Goal: Information Seeking & Learning: Learn about a topic

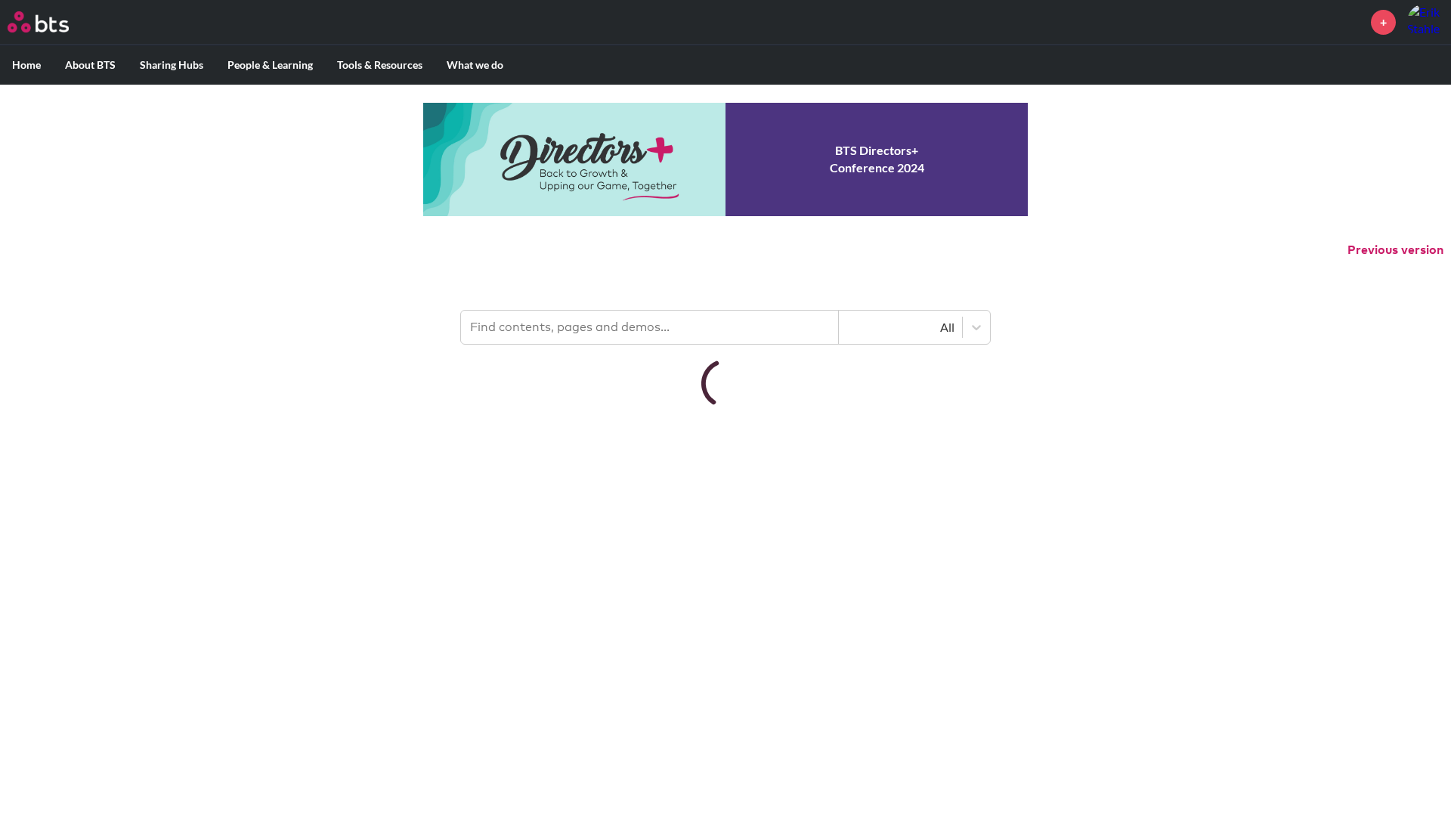
click at [589, 408] on html "MENU + Home About BTS Who we are How we work: Policies, Toolkits and Guidance I…" at bounding box center [725, 204] width 1451 height 408
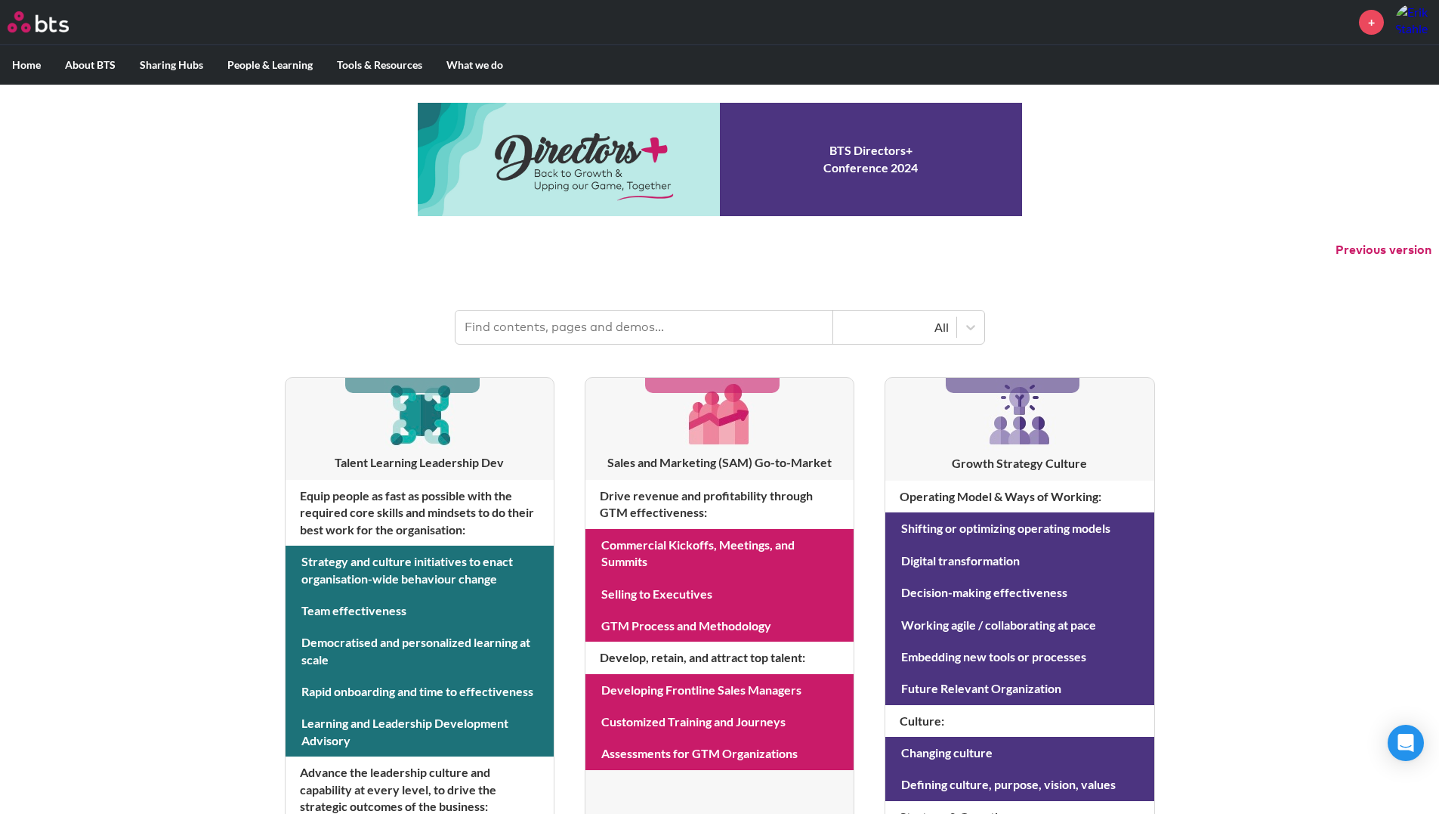
click at [686, 330] on input "text" at bounding box center [645, 327] width 378 height 33
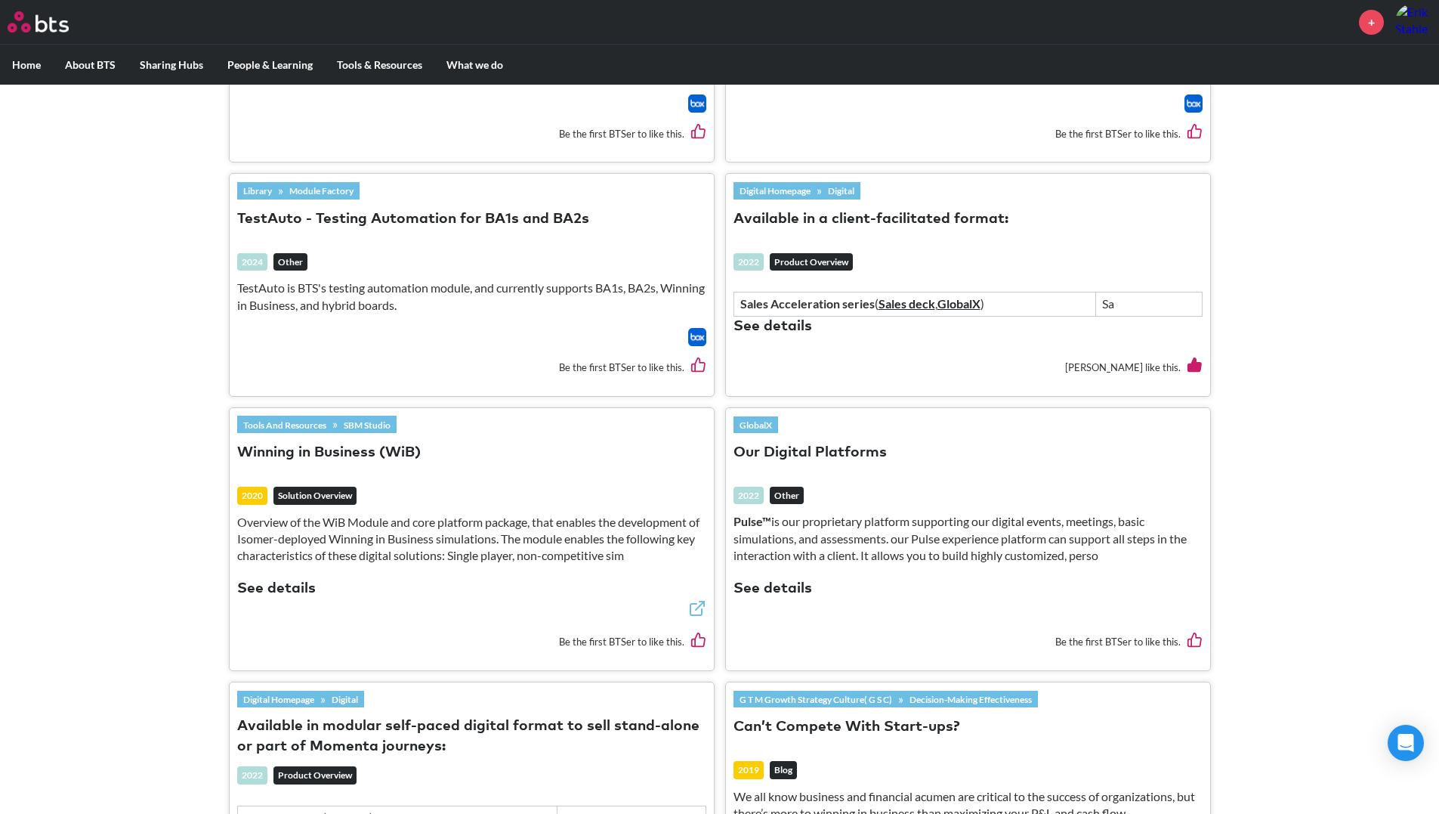
scroll to position [907, 0]
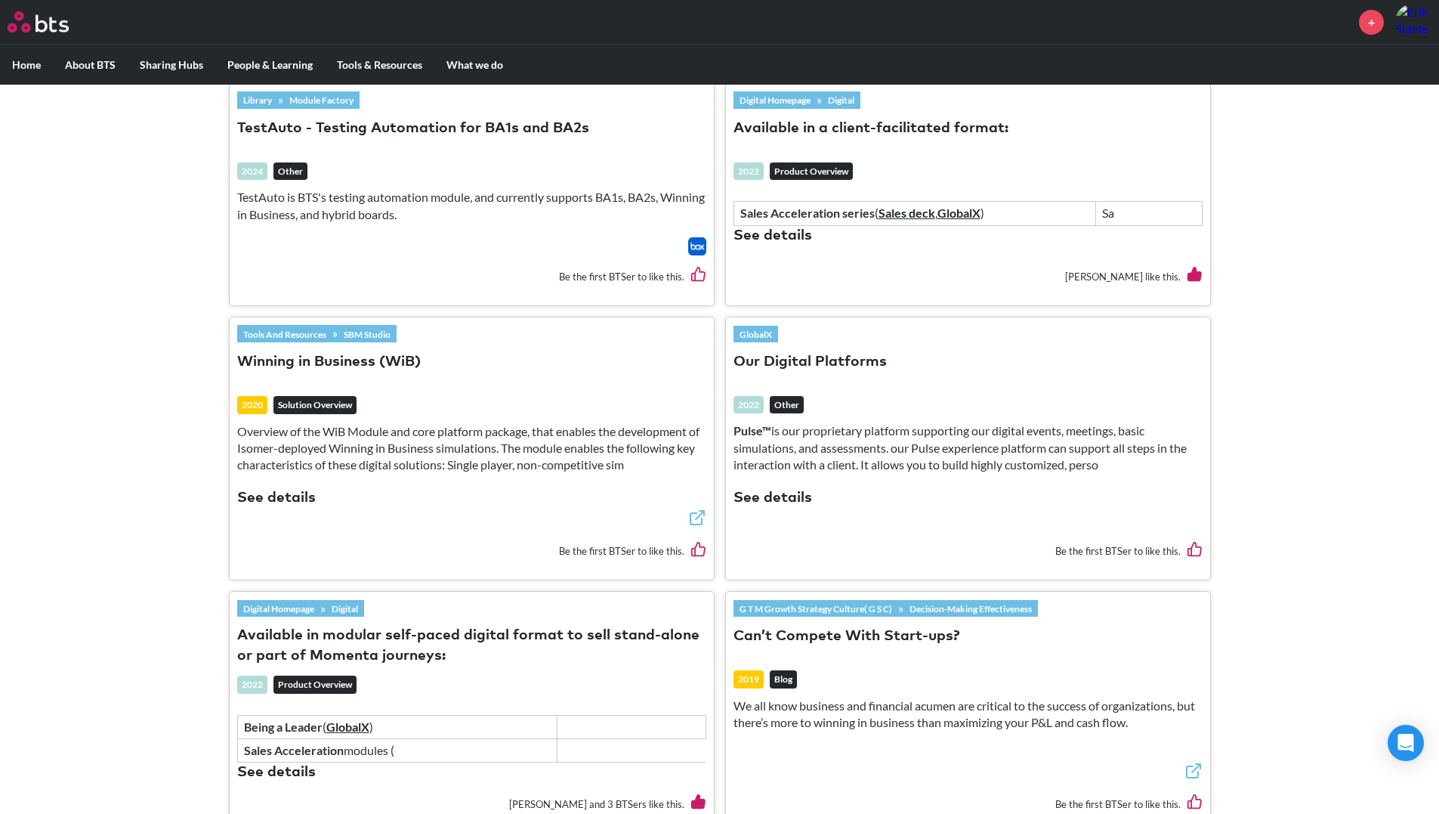
type input "winning in business"
click at [378, 363] on button "Winning in Business (WiB)" at bounding box center [329, 362] width 184 height 20
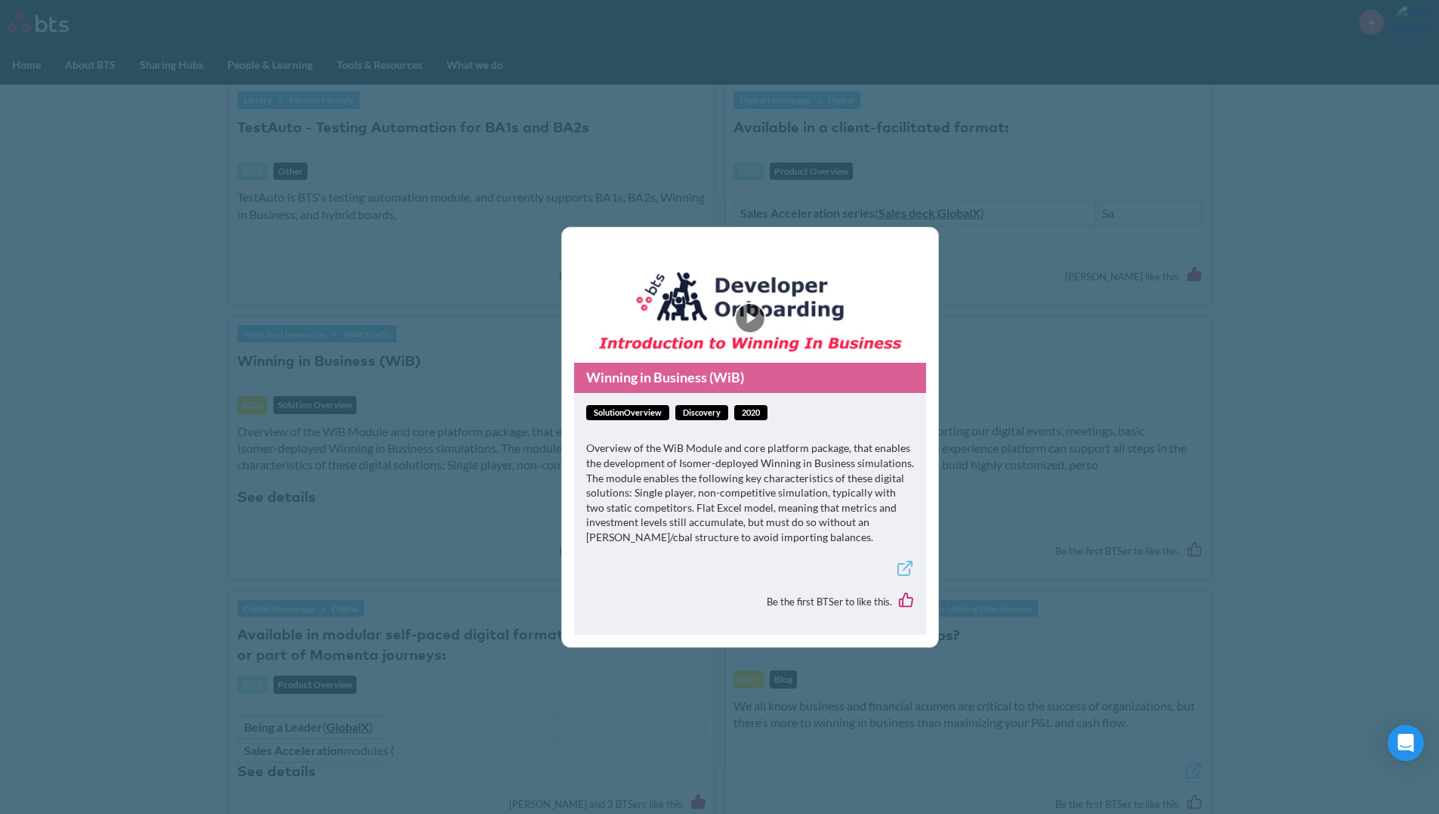
click at [910, 572] on icon at bounding box center [903, 569] width 11 height 11
click at [468, 174] on div "Winning in Business (WiB) solutionOverview Discovery 2020 Overview of the WiB M…" at bounding box center [719, 407] width 1439 height 814
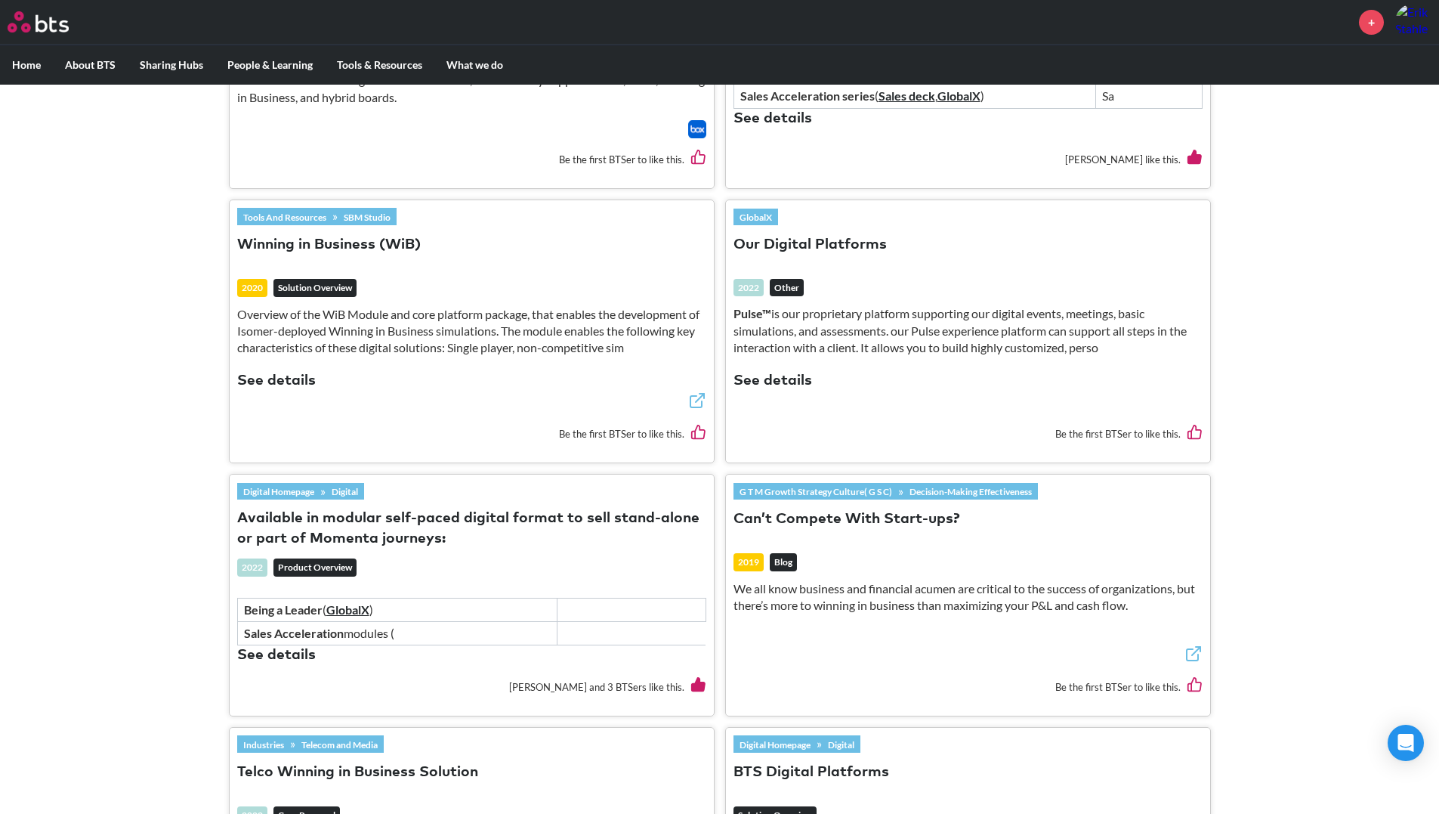
scroll to position [1209, 0]
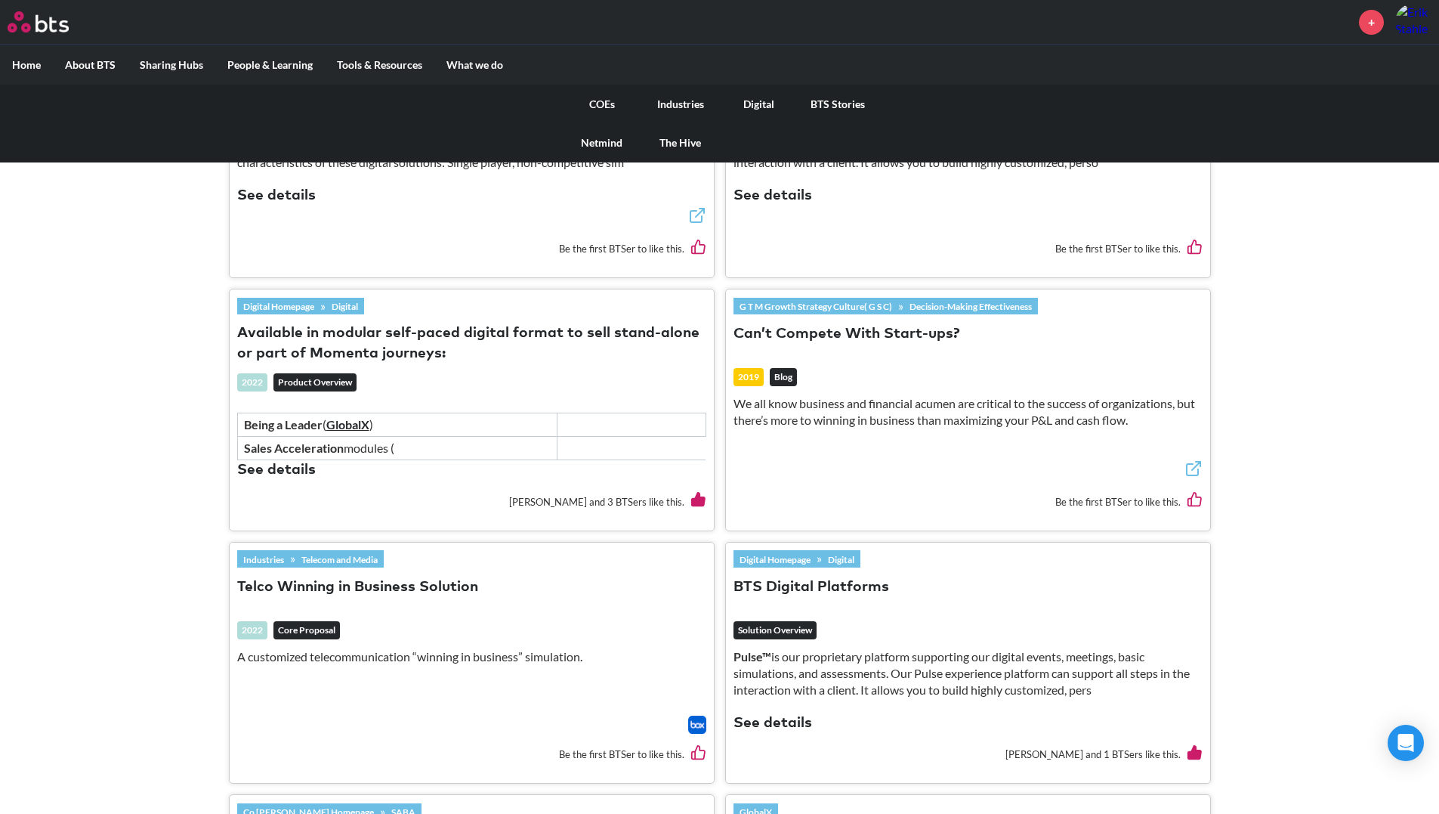
click at [745, 104] on link "Digital" at bounding box center [759, 104] width 79 height 39
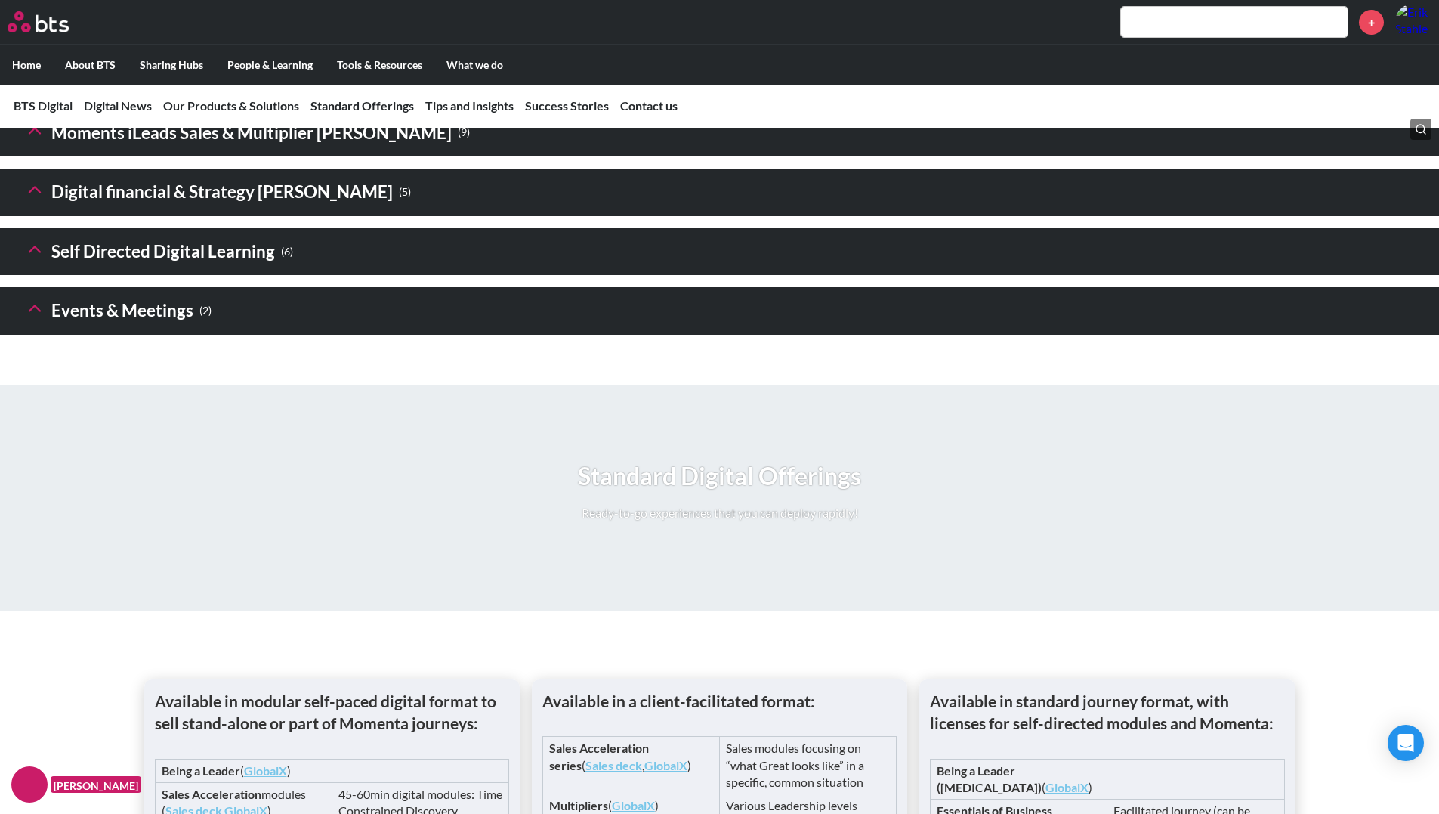
scroll to position [2116, 0]
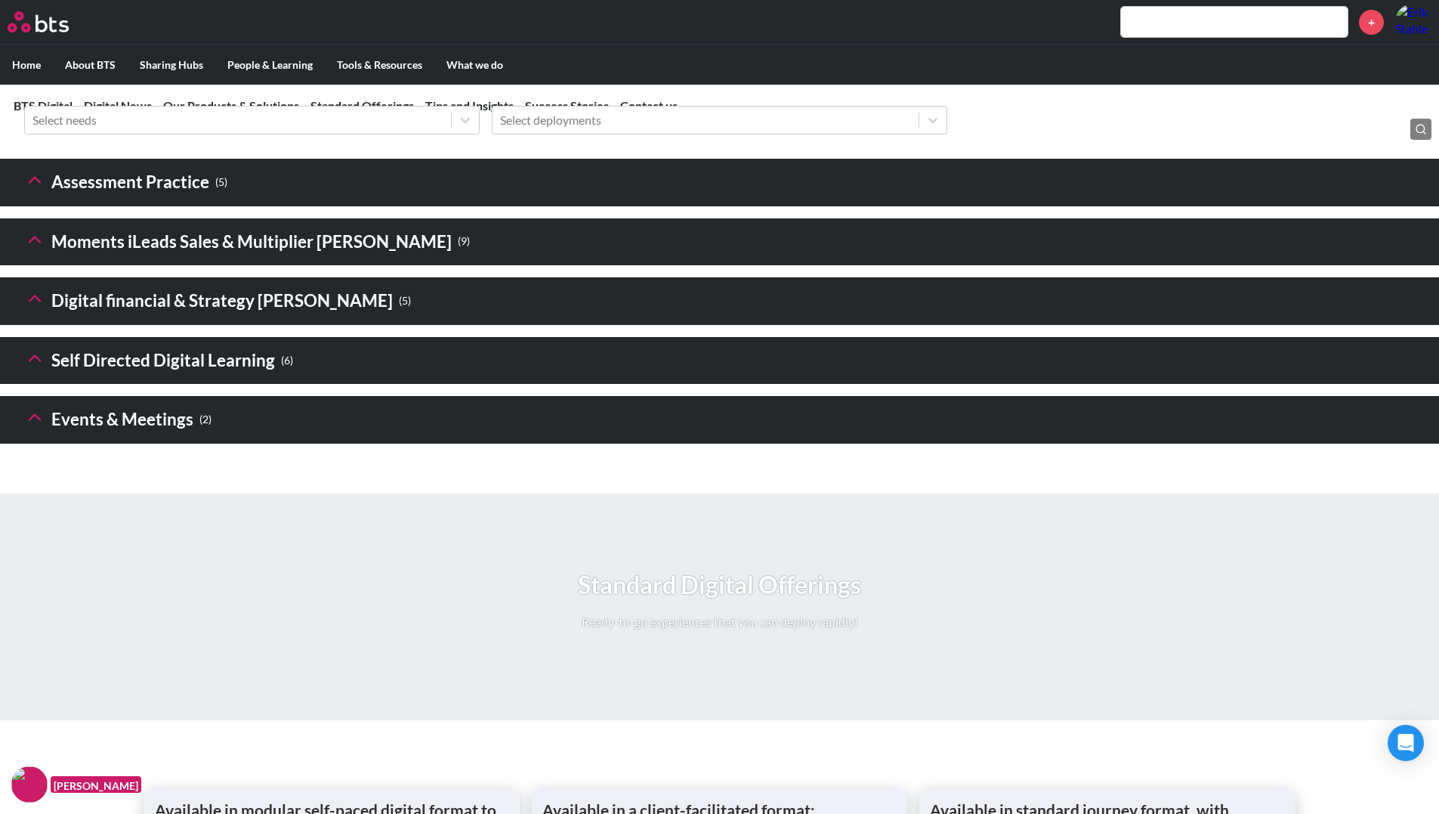
click at [39, 309] on icon at bounding box center [34, 298] width 21 height 21
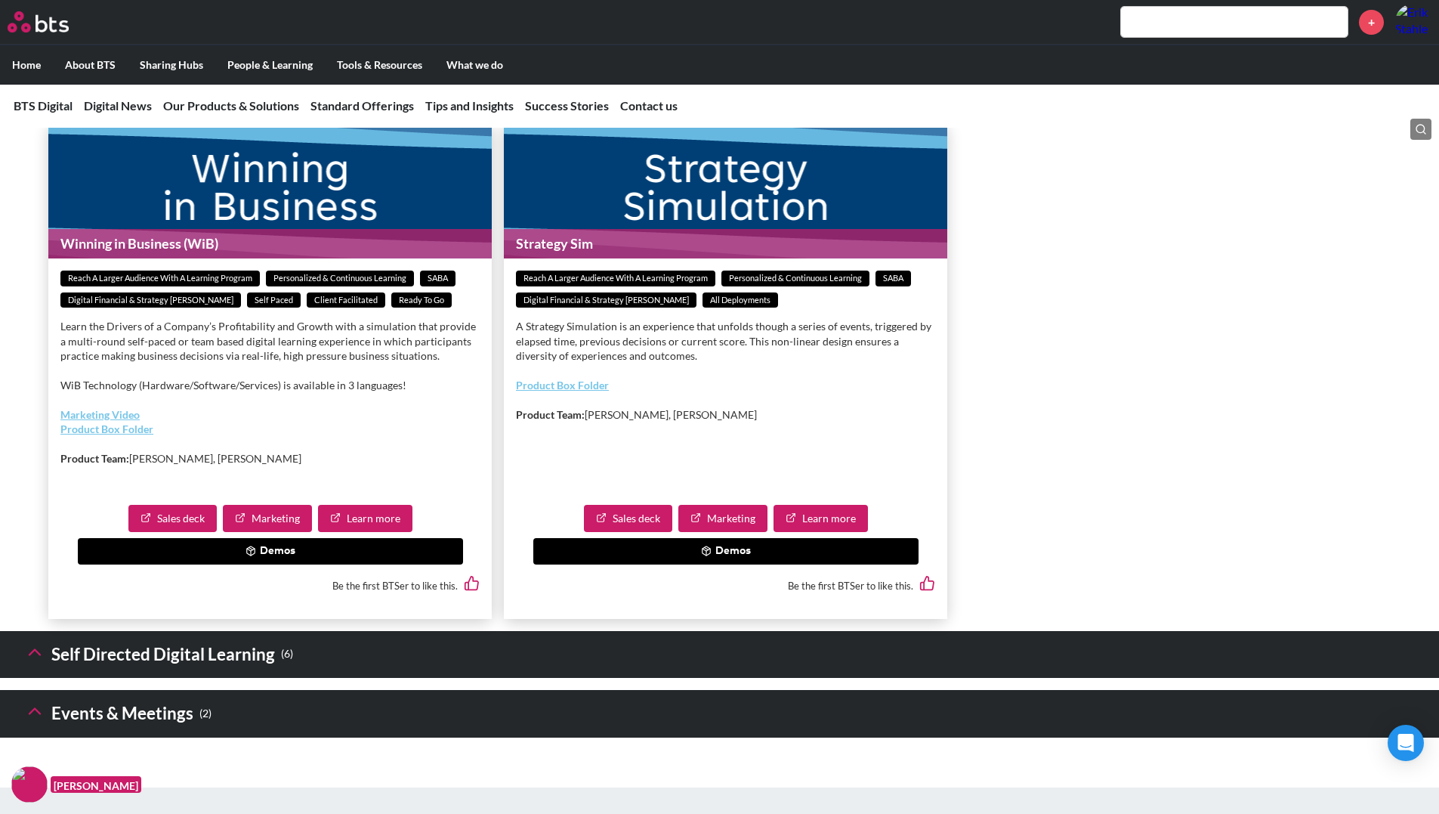
scroll to position [2871, 0]
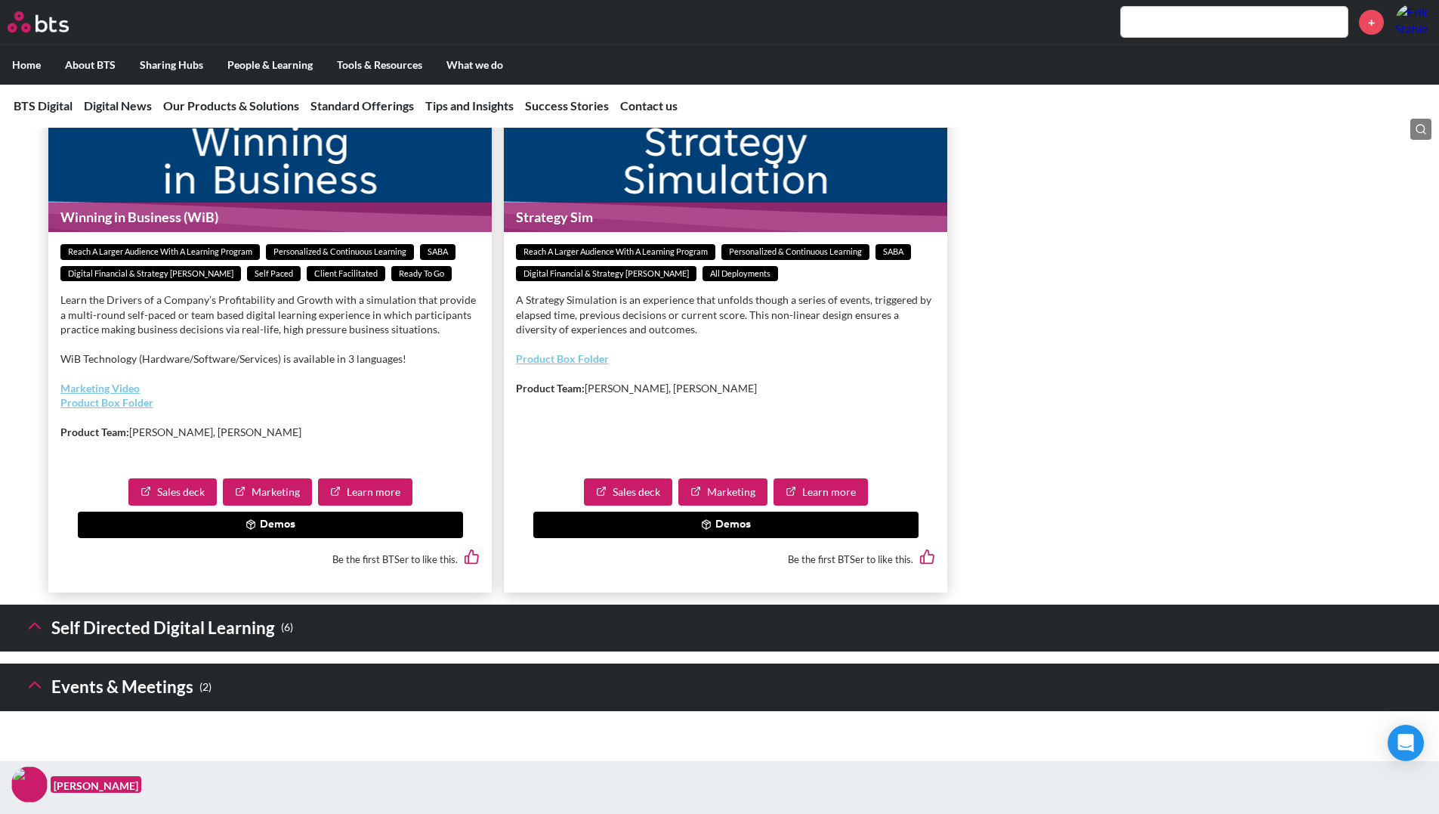
click at [270, 539] on button "Demos" at bounding box center [270, 525] width 385 height 27
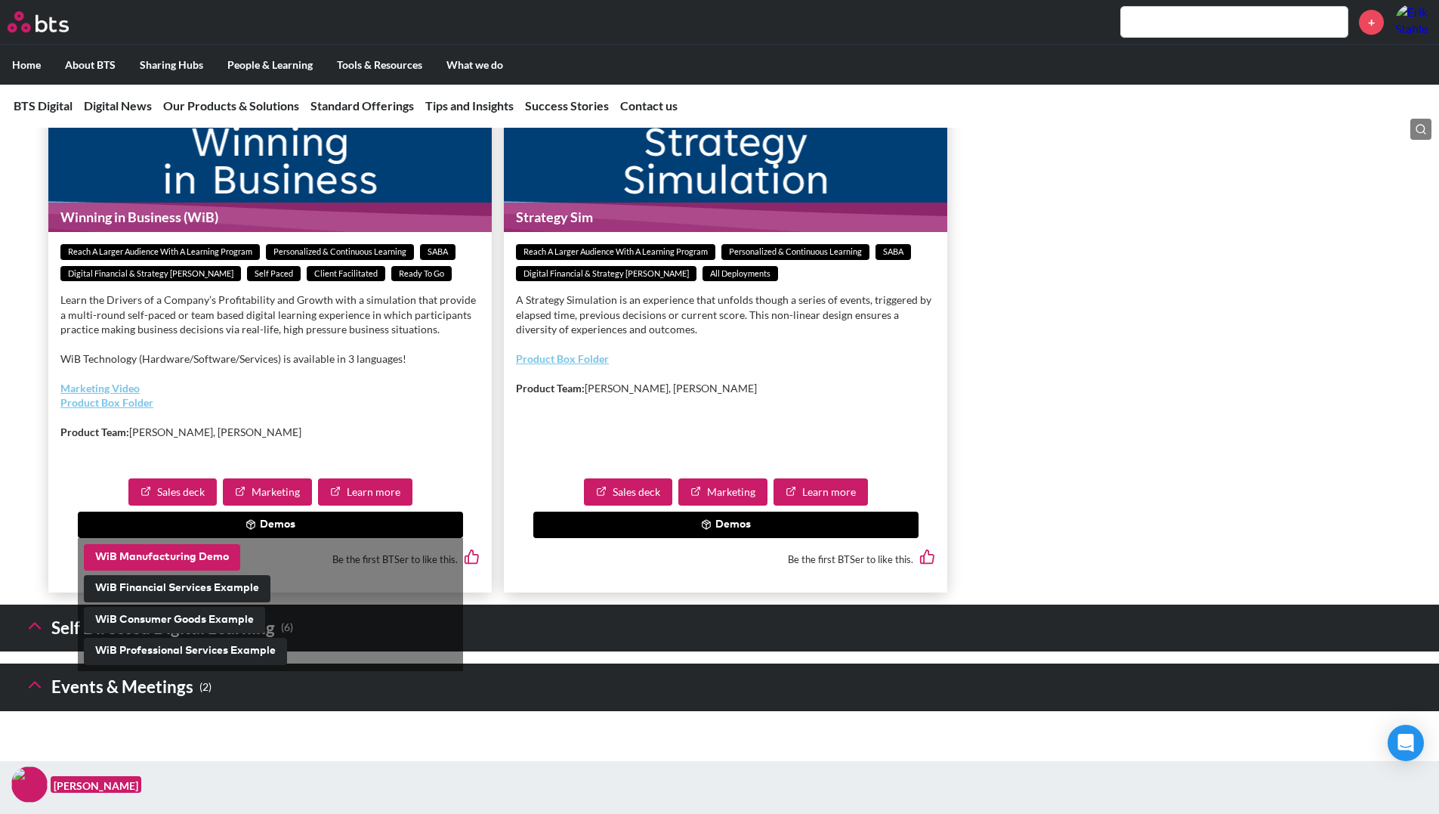
click at [196, 571] on button "WiB Manufacturing Demo" at bounding box center [162, 557] width 156 height 27
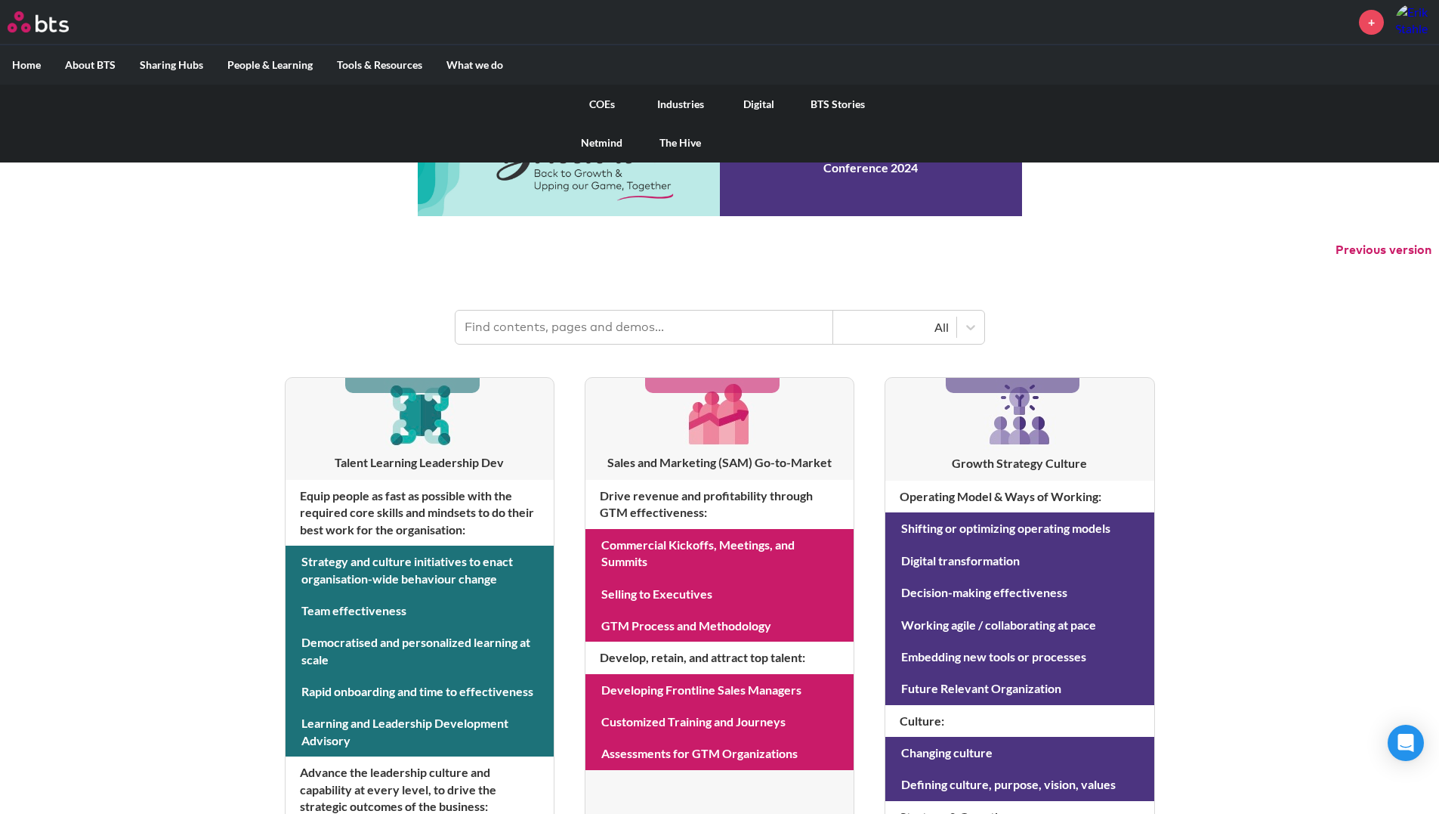
click at [758, 104] on link "Digital" at bounding box center [759, 104] width 79 height 39
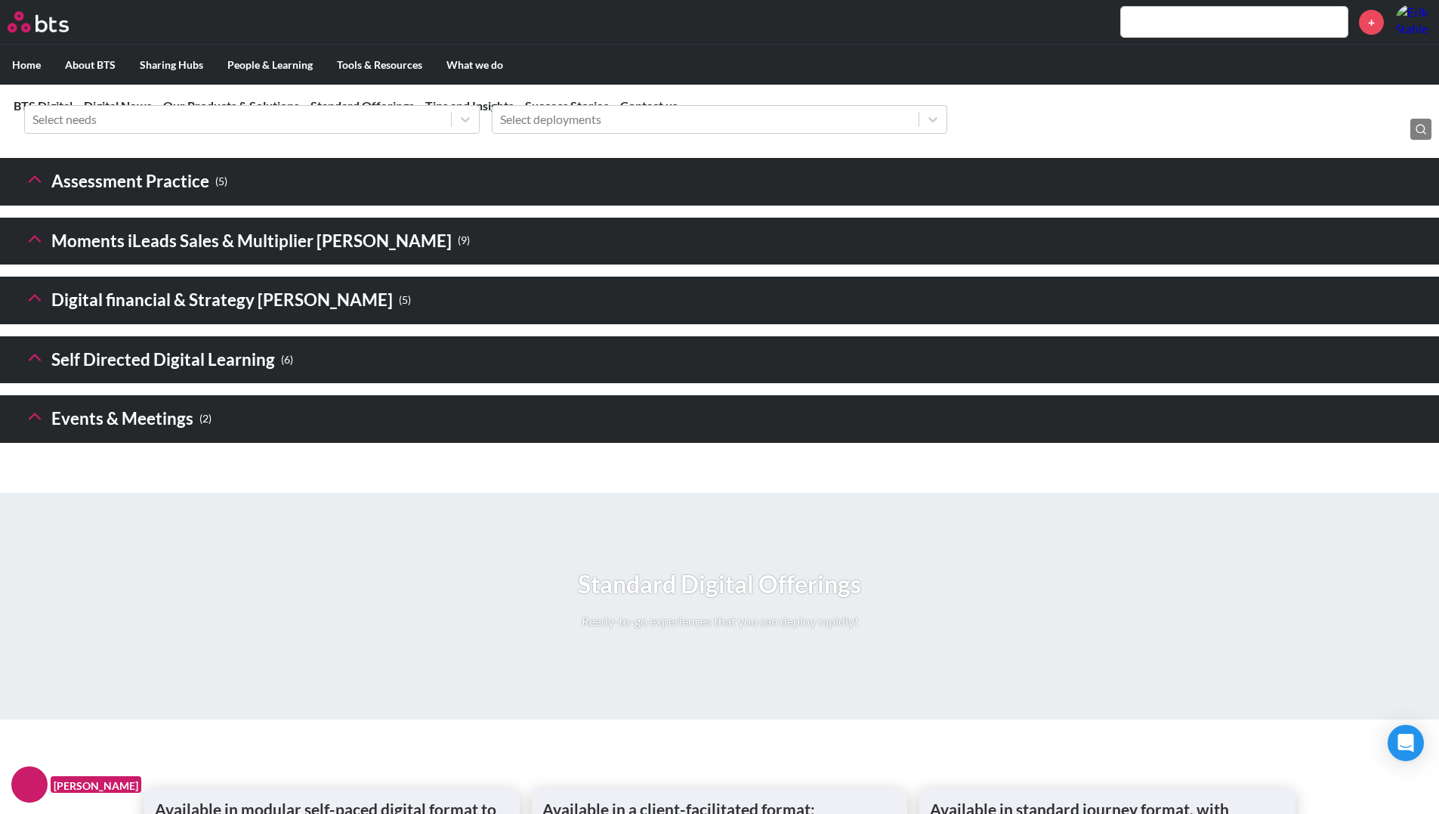
scroll to position [2116, 0]
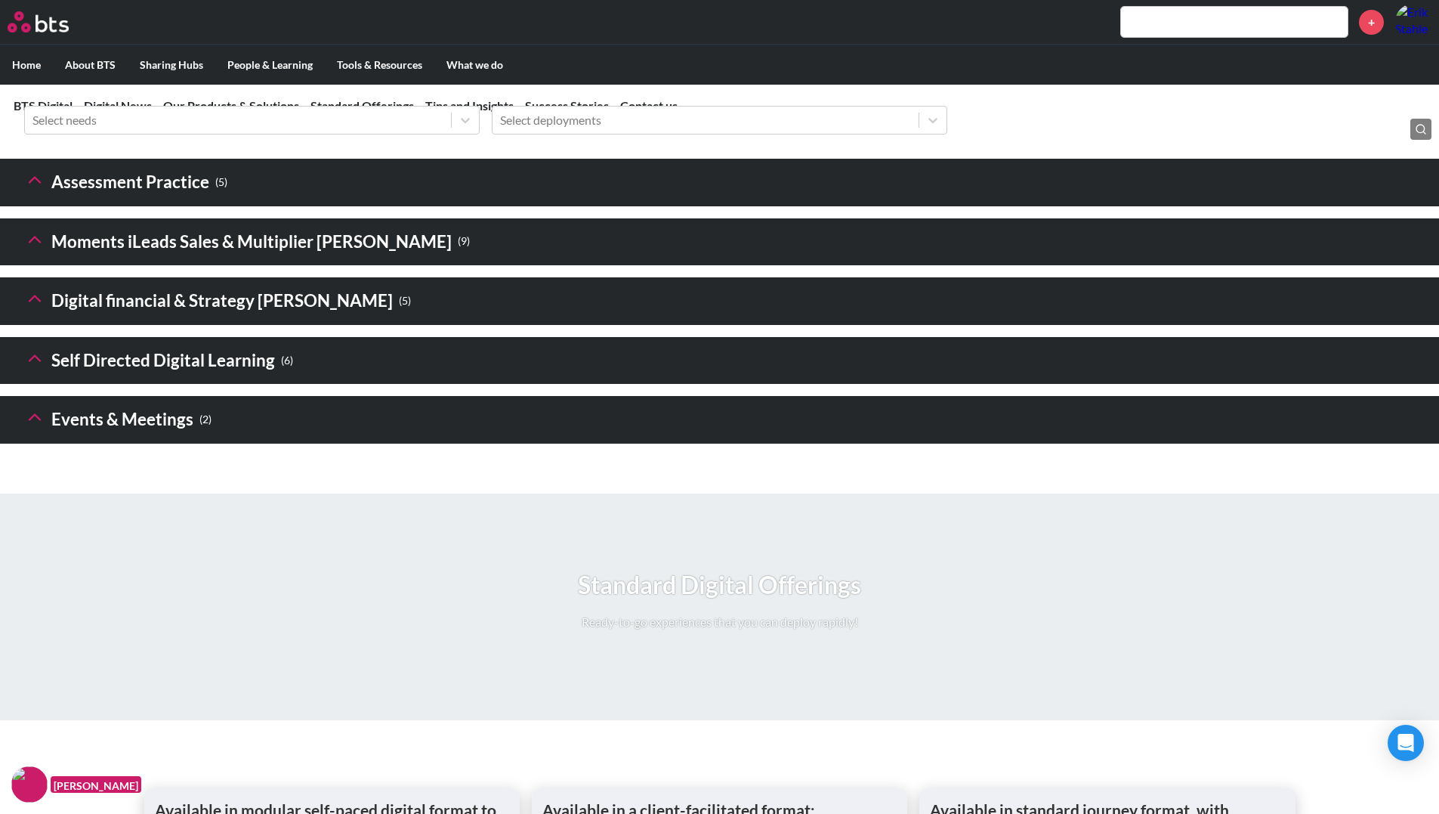
click at [29, 309] on icon at bounding box center [34, 298] width 21 height 21
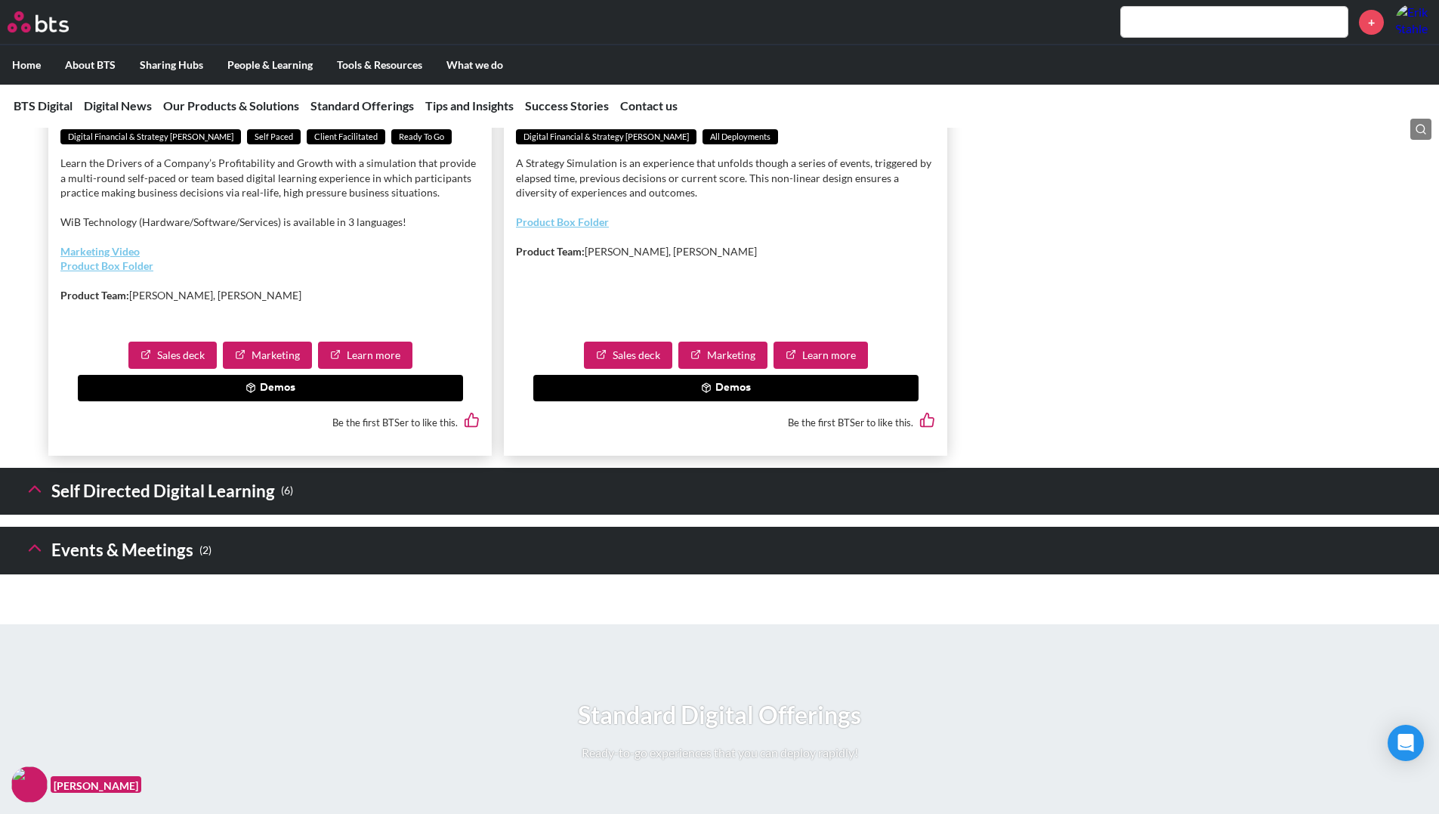
scroll to position [3022, 0]
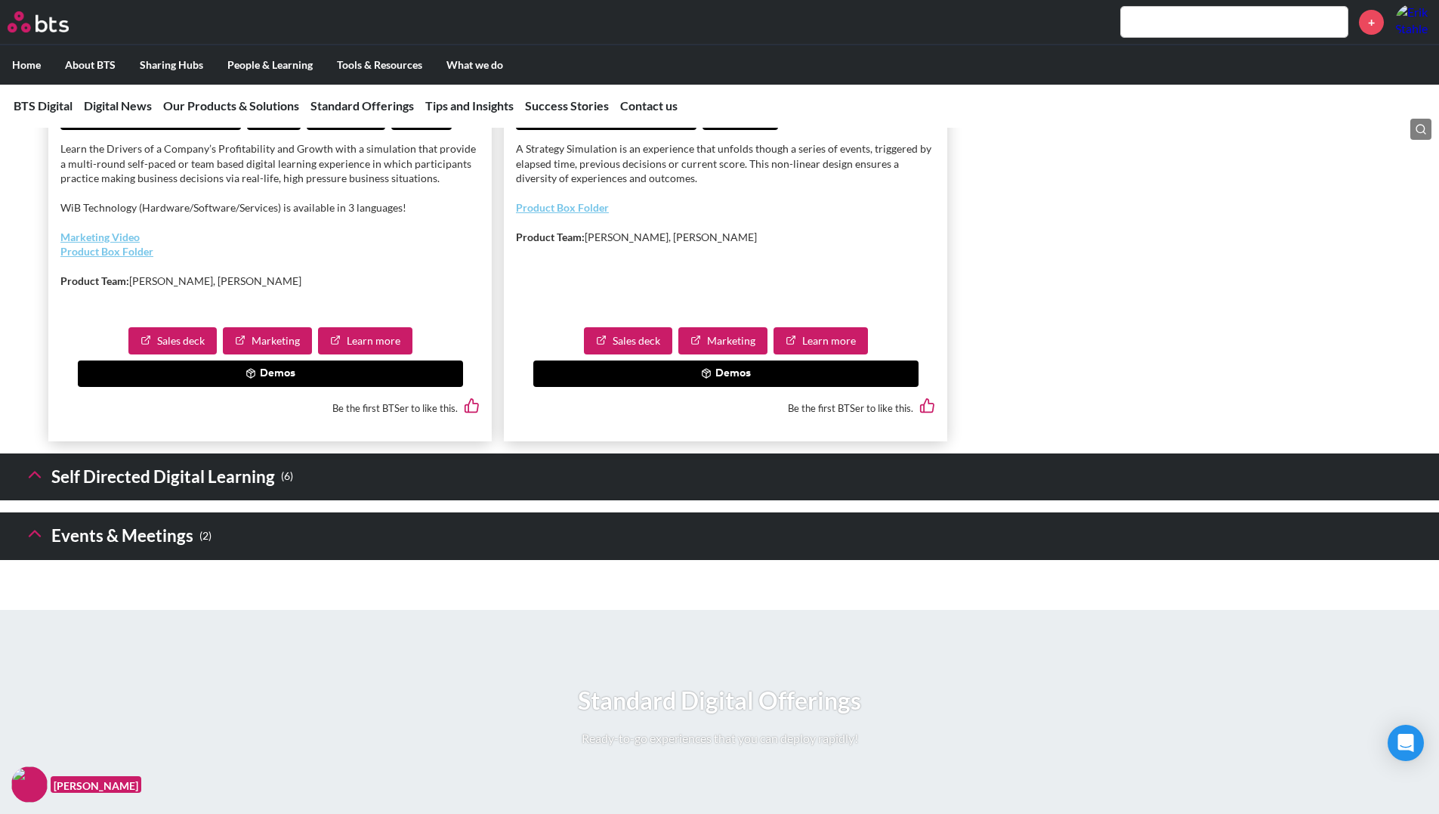
click at [331, 388] on button "Demos" at bounding box center [270, 373] width 385 height 27
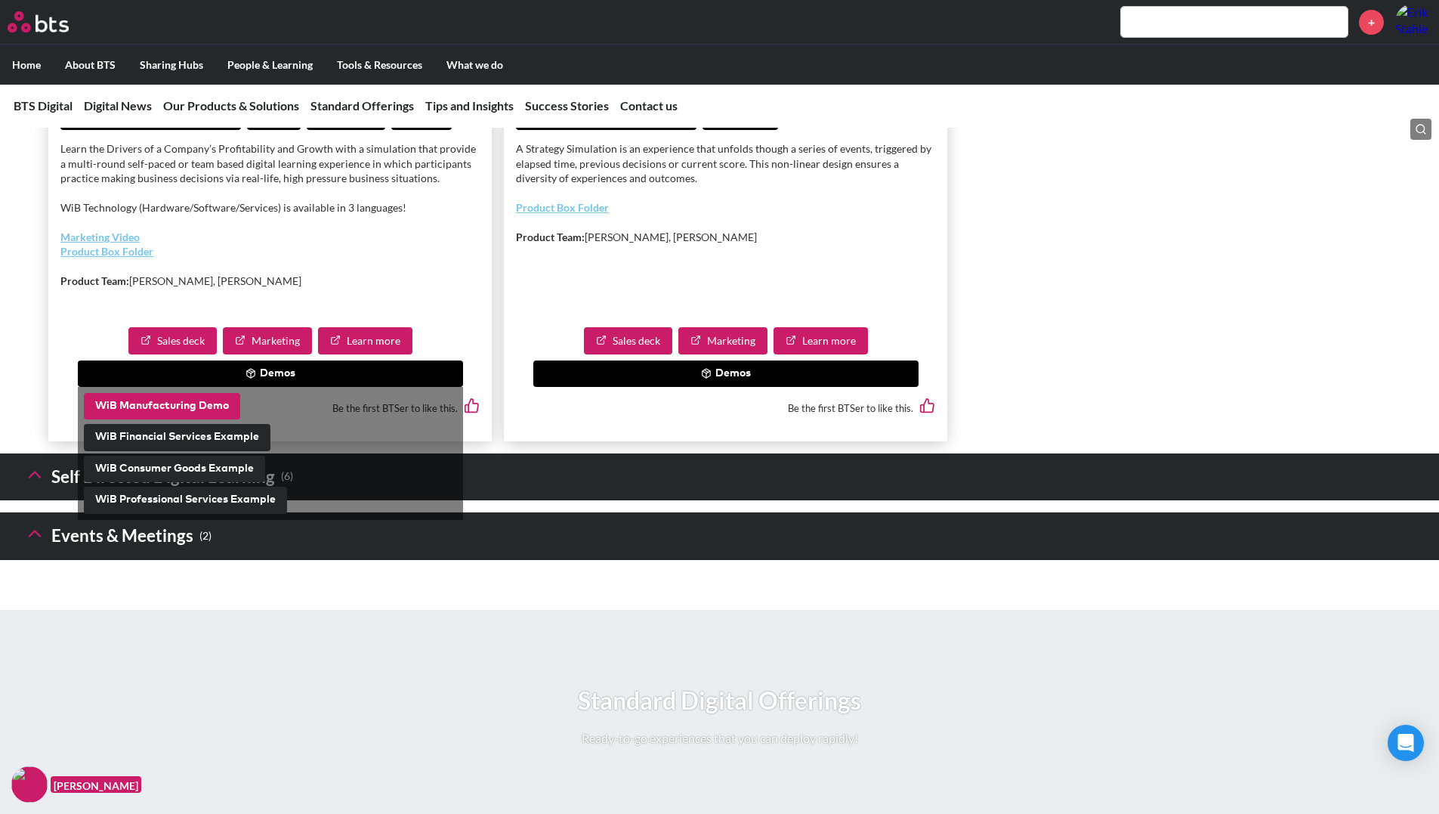
click at [184, 420] on button "WiB Manufacturing Demo" at bounding box center [162, 406] width 156 height 27
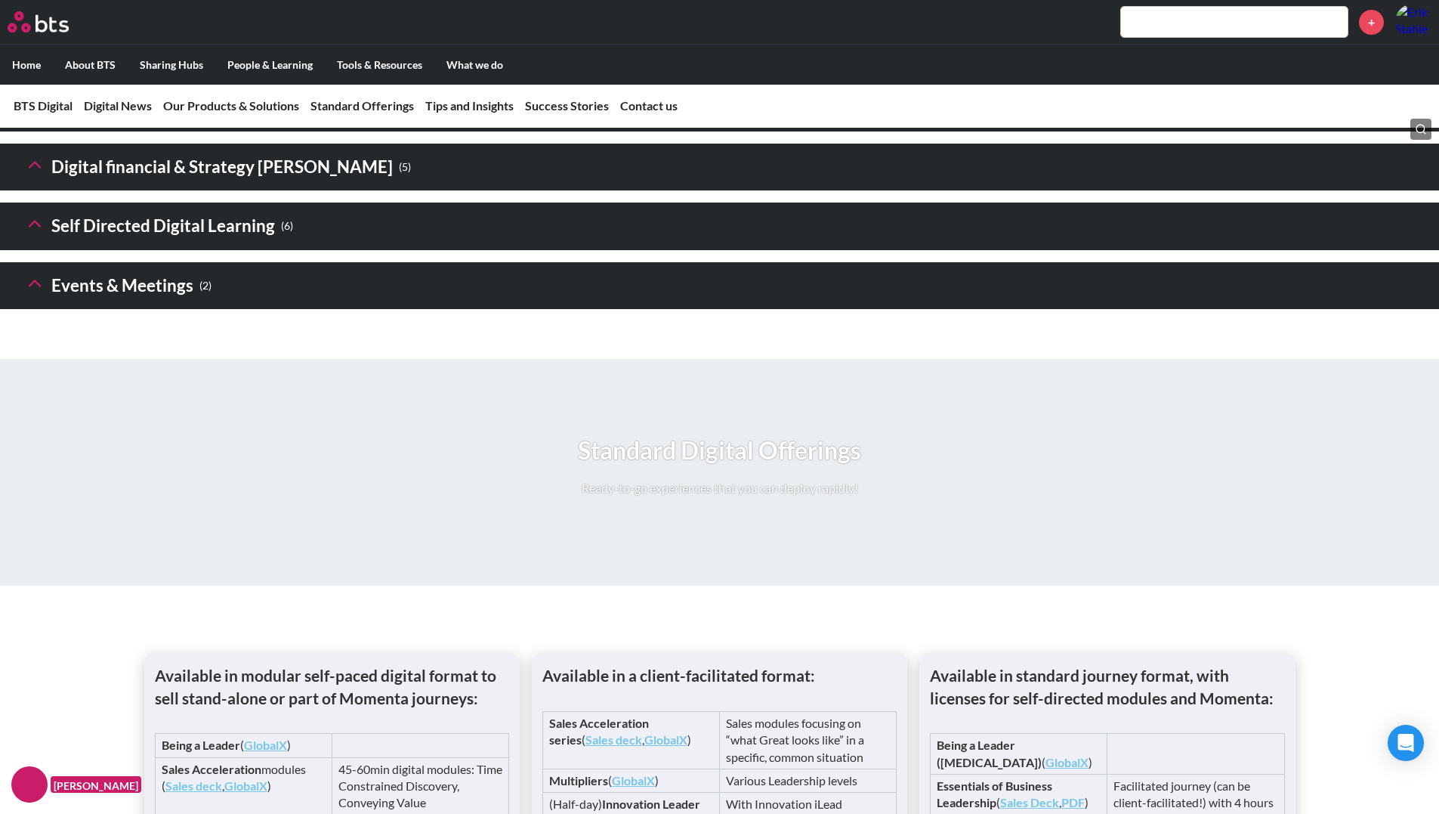
scroll to position [2116, 0]
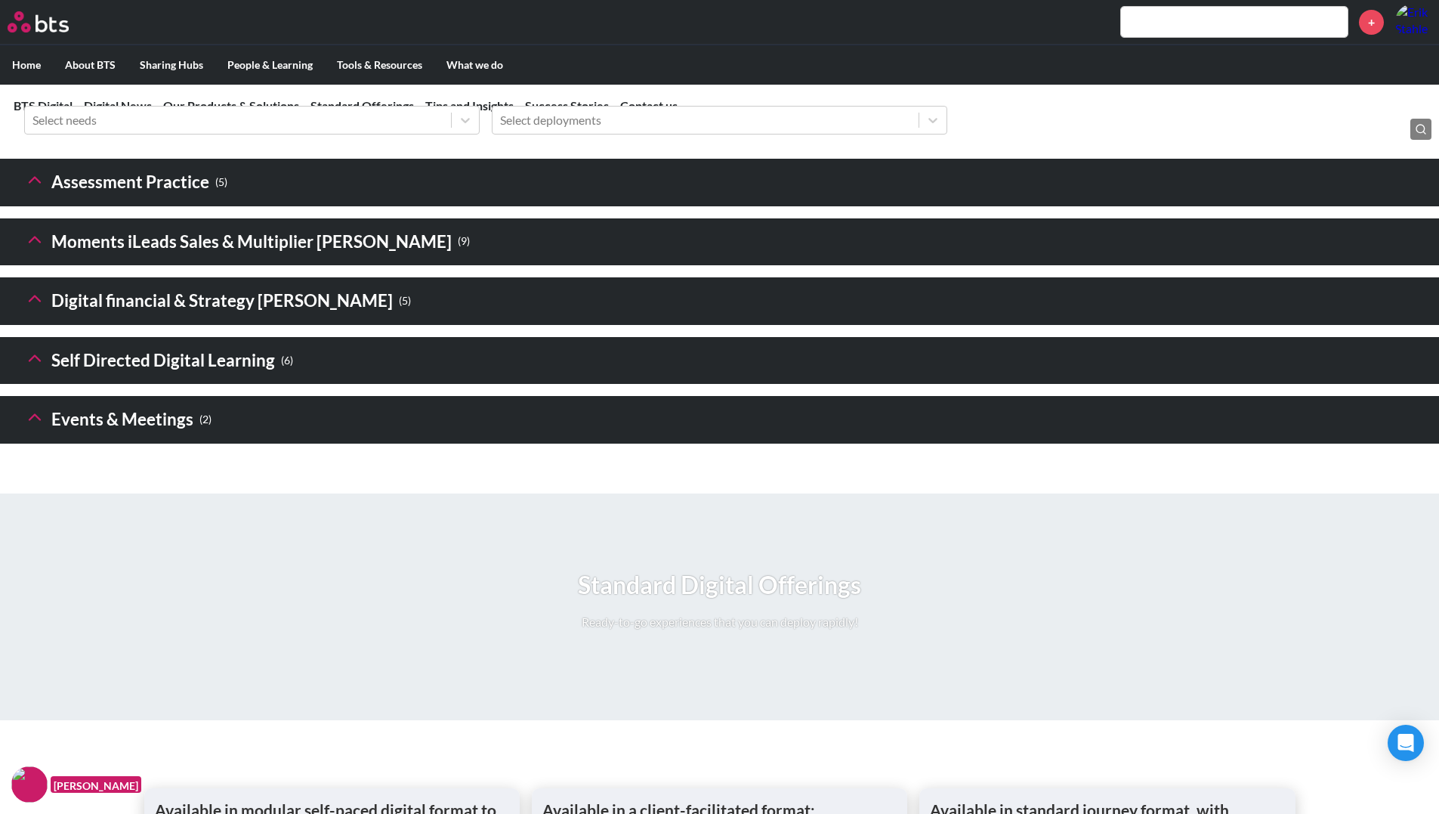
click at [29, 309] on icon at bounding box center [34, 298] width 21 height 21
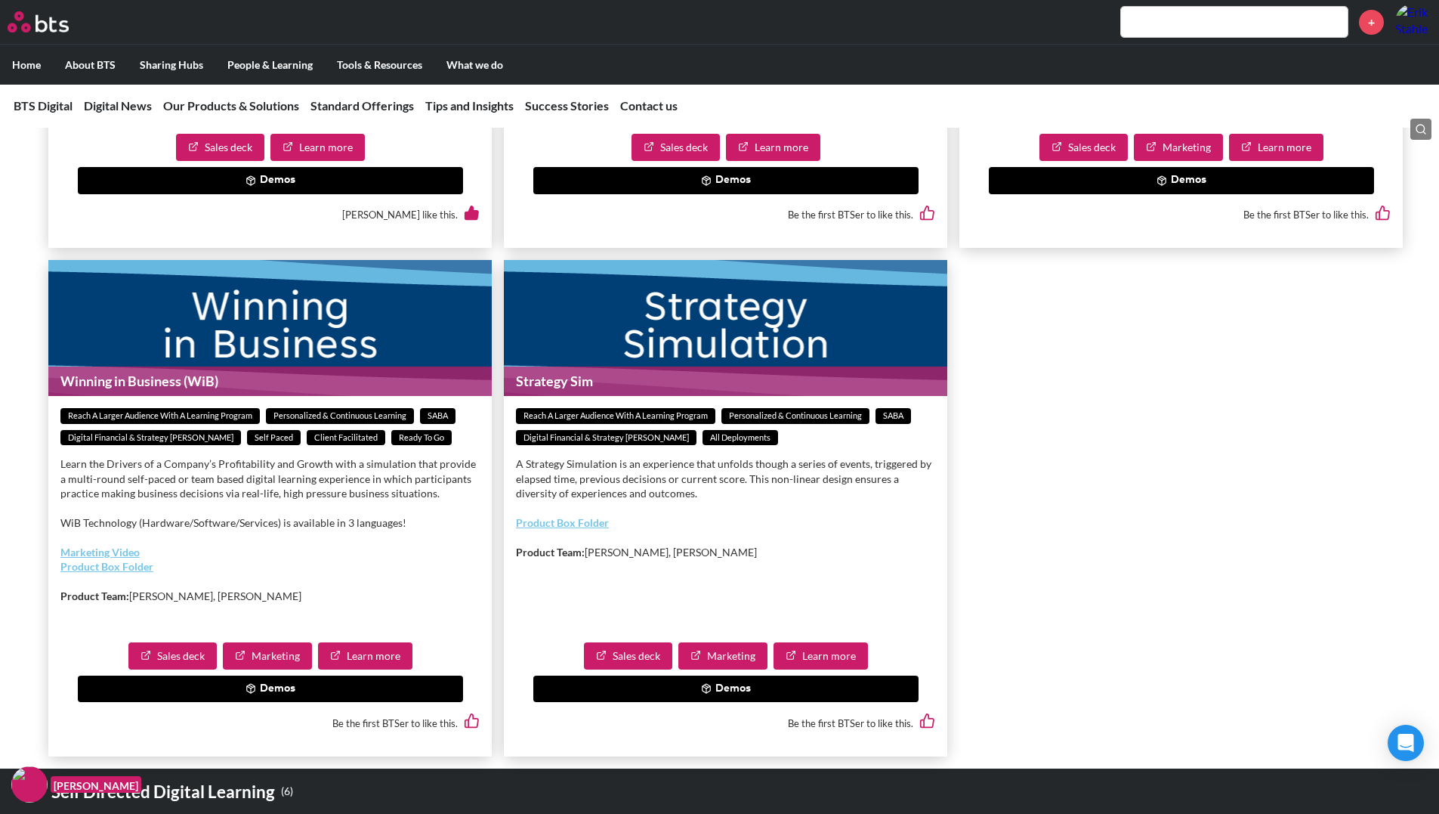
scroll to position [2796, 0]
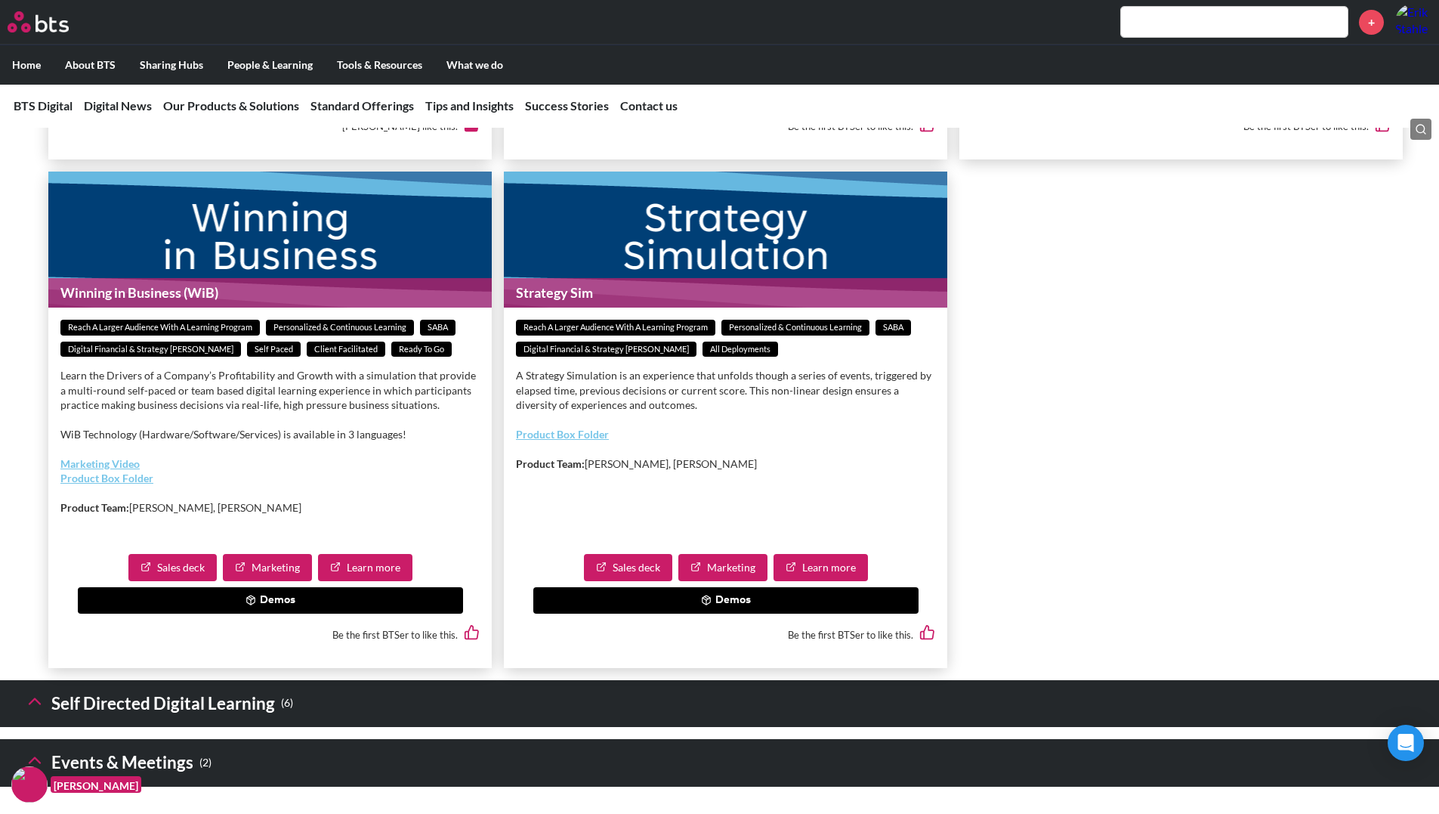
click at [184, 581] on link "Sales deck" at bounding box center [172, 567] width 88 height 27
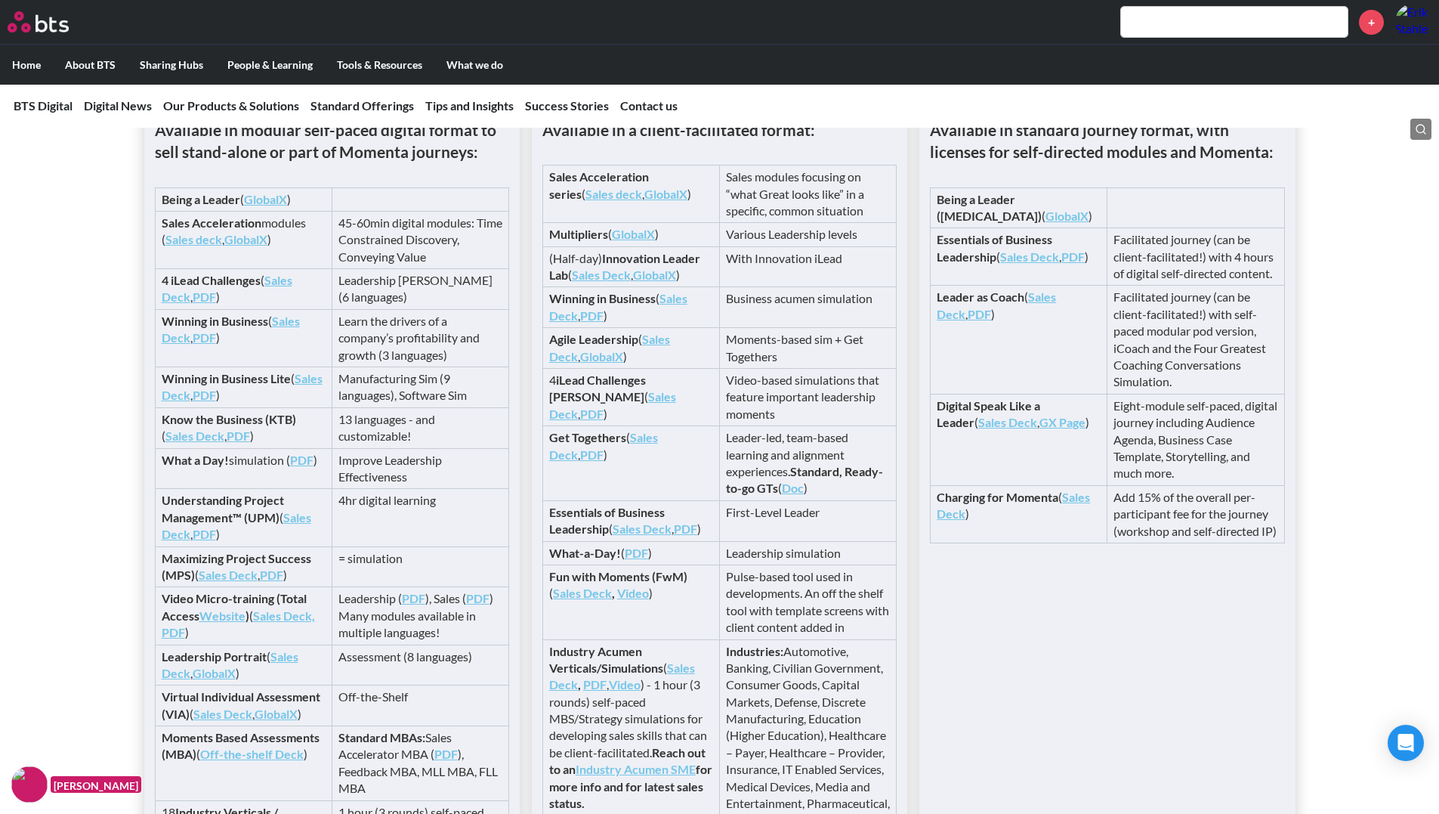
scroll to position [0, 0]
